Goal: Task Accomplishment & Management: Complete application form

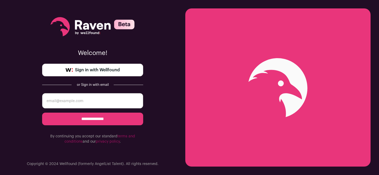
click at [73, 100] on input "email" at bounding box center [92, 100] width 101 height 15
click at [98, 71] on span "Sign in with Wellfound" at bounding box center [97, 70] width 45 height 6
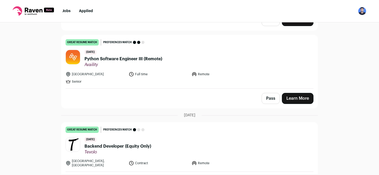
scroll to position [1062, 0]
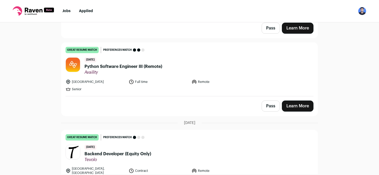
click at [99, 63] on span "Python Software Engineer III (Remote)" at bounding box center [124, 66] width 78 height 6
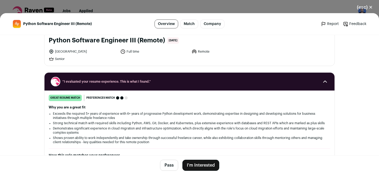
scroll to position [33, 0]
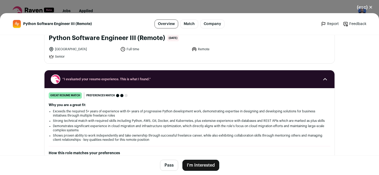
click at [205, 166] on button "I'm Interested" at bounding box center [201, 165] width 37 height 11
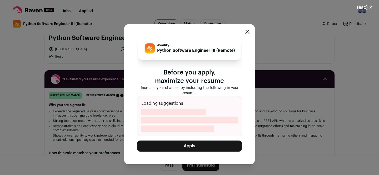
click at [184, 150] on button "Apply" at bounding box center [189, 146] width 105 height 11
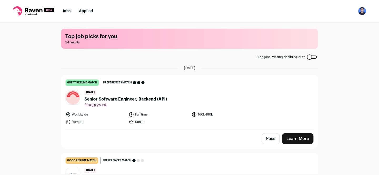
click at [163, 92] on div "3 days ago Senior Software Engineer, Backend (API) Hungryroot" at bounding box center [126, 99] width 82 height 18
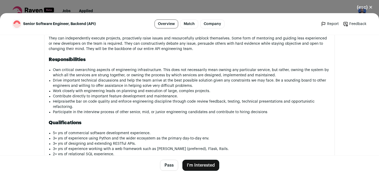
scroll to position [376, 0]
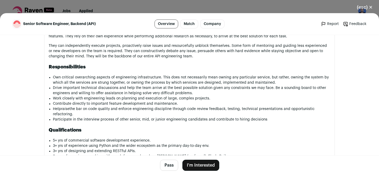
click at [211, 24] on link "Company" at bounding box center [212, 23] width 24 height 9
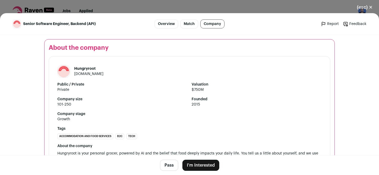
scroll to position [620, 0]
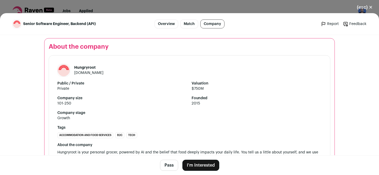
click at [88, 74] on link "hungryroot.com" at bounding box center [88, 73] width 29 height 4
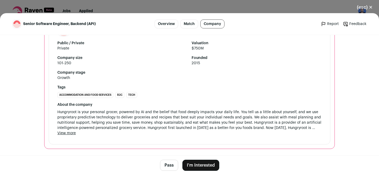
scroll to position [661, 0]
click at [63, 134] on button "View more" at bounding box center [66, 133] width 18 height 5
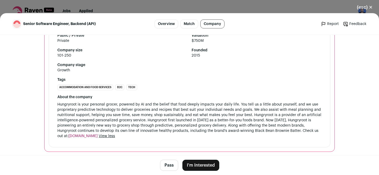
scroll to position [671, 0]
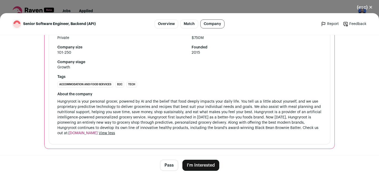
click at [199, 167] on button "I'm Interested" at bounding box center [201, 165] width 37 height 11
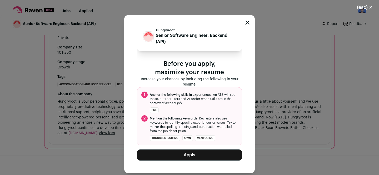
scroll to position [7, 0]
click at [188, 156] on button "Apply" at bounding box center [189, 155] width 105 height 11
